Goal: Task Accomplishment & Management: Manage account settings

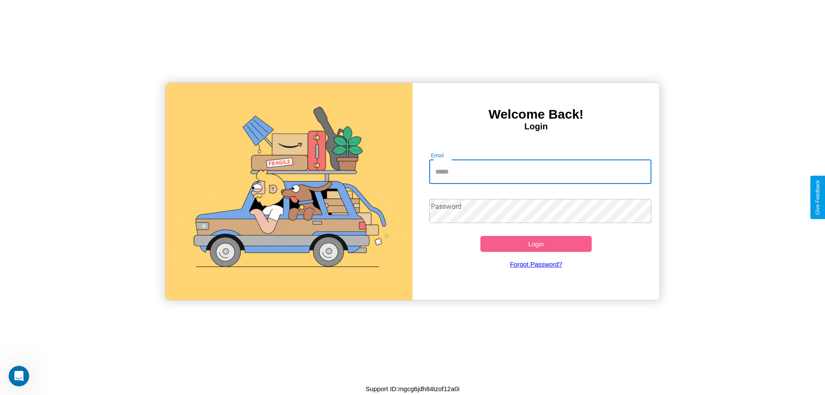
click at [540, 172] on input "Email" at bounding box center [540, 172] width 223 height 24
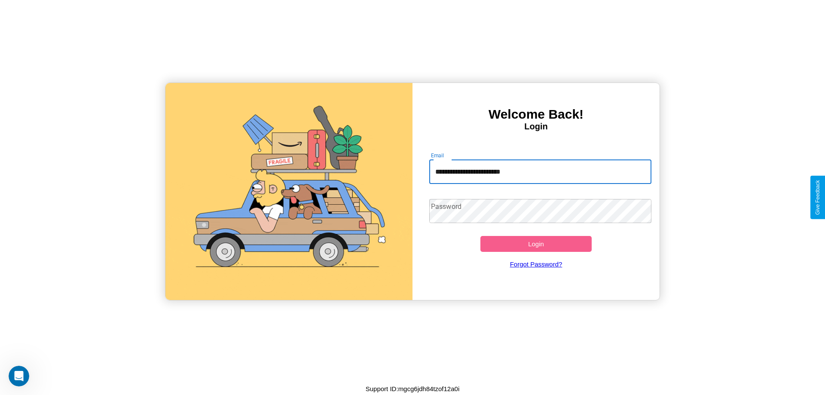
type input "**********"
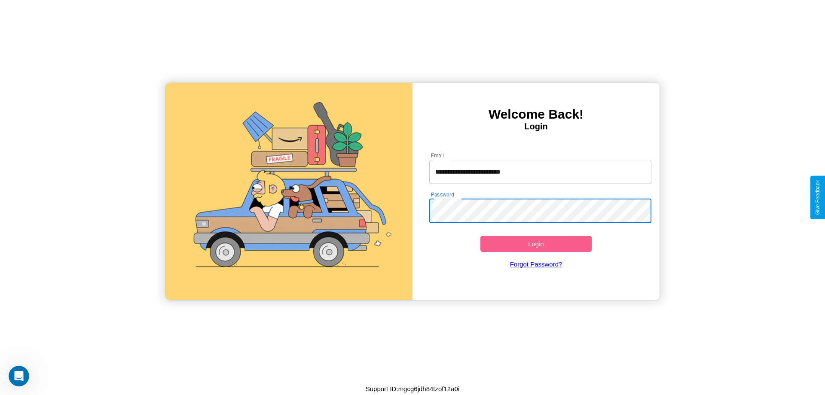
click at [536, 244] on button "Login" at bounding box center [536, 244] width 111 height 16
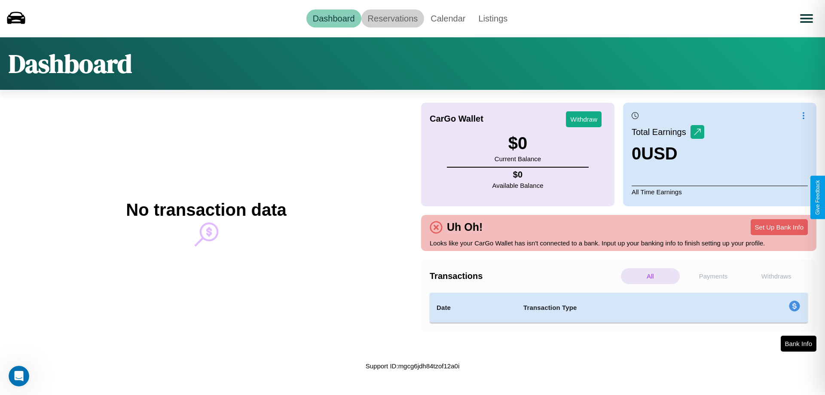
click at [393, 18] on link "Reservations" at bounding box center [393, 18] width 63 height 18
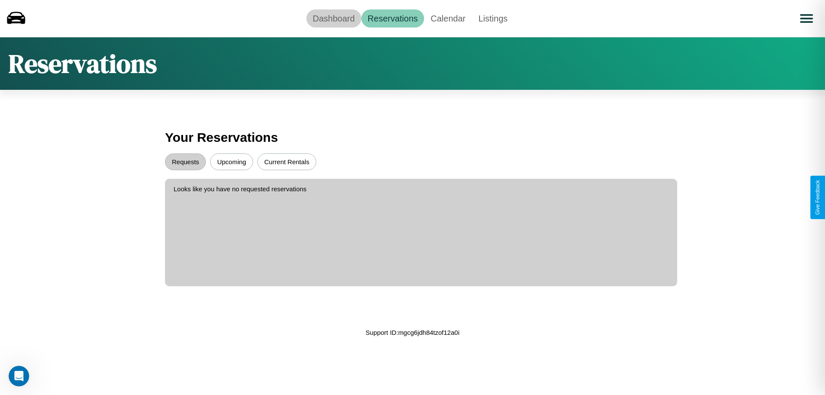
click at [334, 18] on link "Dashboard" at bounding box center [334, 18] width 55 height 18
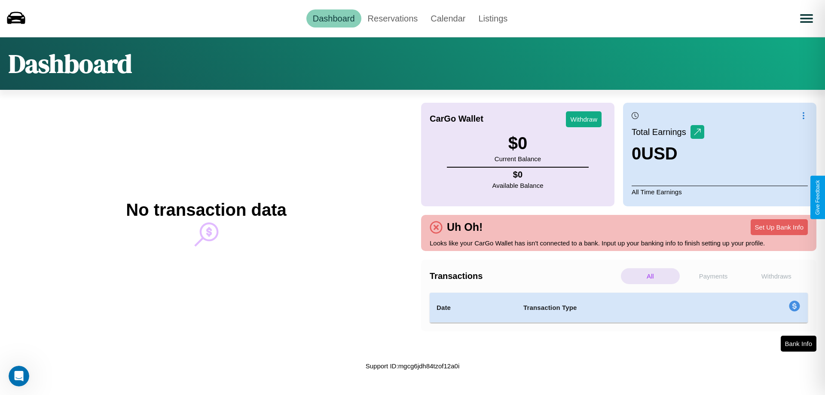
click at [650, 276] on p "All" at bounding box center [650, 276] width 59 height 16
